Goal: Task Accomplishment & Management: Complete application form

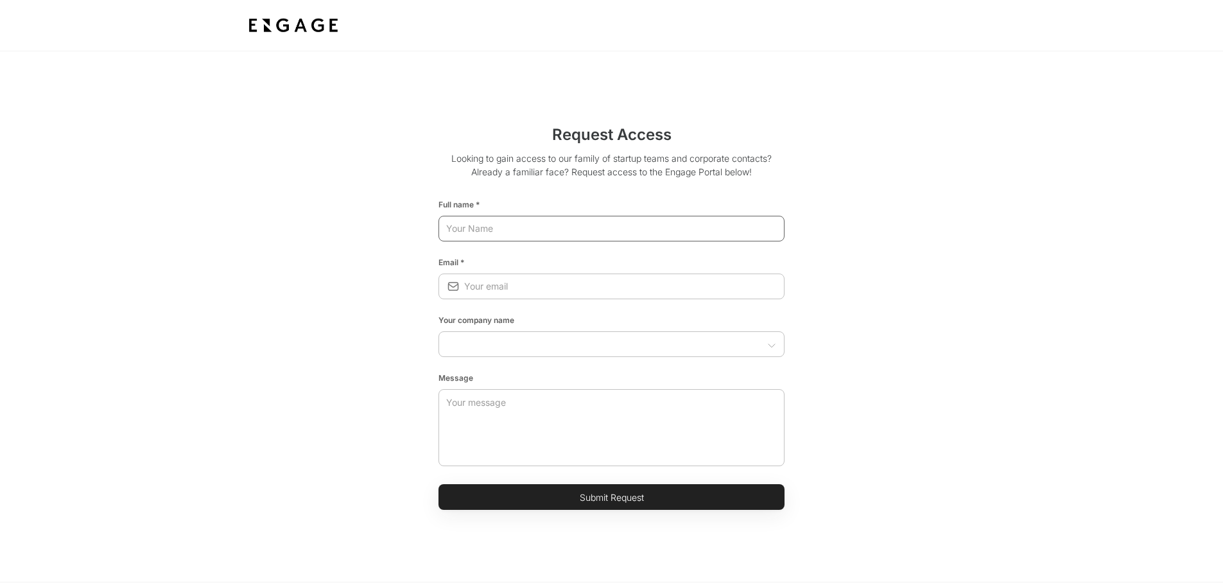
click at [571, 218] on input "text" at bounding box center [612, 228] width 346 height 23
type input "[PERSON_NAME]"
drag, startPoint x: 609, startPoint y: 277, endPoint x: 200, endPoint y: 284, distance: 409.2
click at [200, 284] on section "Request Access Looking to gain access to our family of startup teams and corpor…" at bounding box center [611, 316] width 1223 height 530
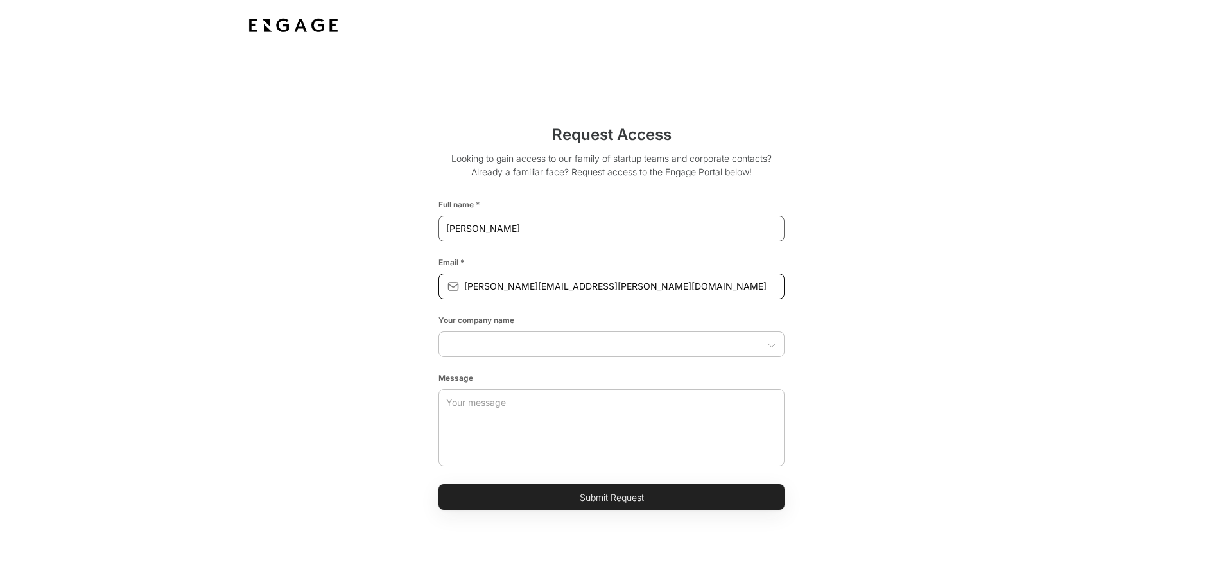
type input "[PERSON_NAME][EMAIL_ADDRESS][PERSON_NAME][DOMAIN_NAME]"
click at [475, 228] on input "[PERSON_NAME]" at bounding box center [612, 228] width 346 height 23
click at [577, 337] on div "​" at bounding box center [612, 344] width 346 height 26
type input "[PERSON_NAME]"
click at [574, 371] on li "Inspire Brands" at bounding box center [612, 377] width 346 height 24
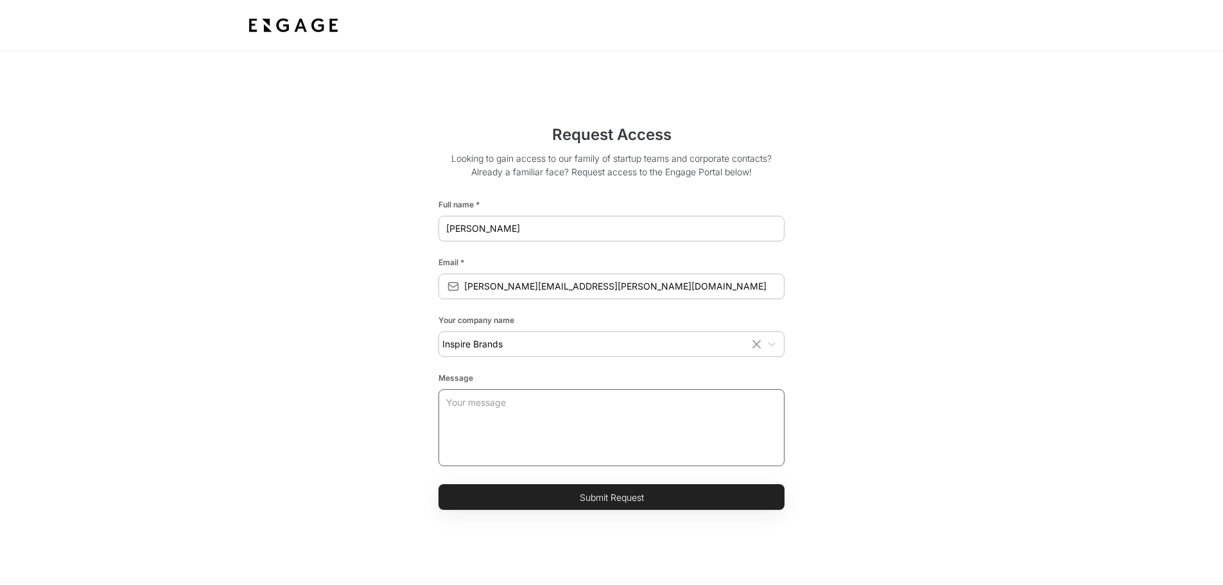
type input "Inspire Brands"
click at [534, 410] on textarea at bounding box center [611, 427] width 331 height 77
type textarea "Hello - I am the new Inspire Brands Supply Chain Tech representative."
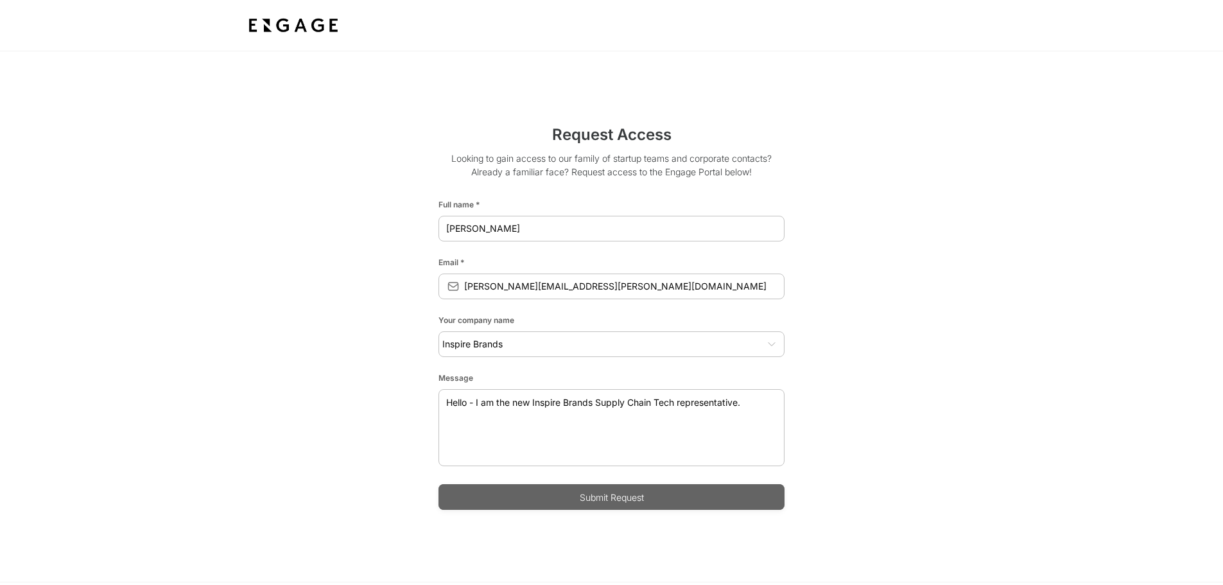
click at [667, 487] on button "Submit Request" at bounding box center [612, 497] width 346 height 26
